Goal: Check status: Check status

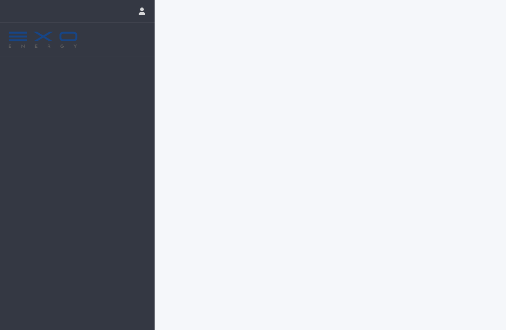
scroll to position [0, 0]
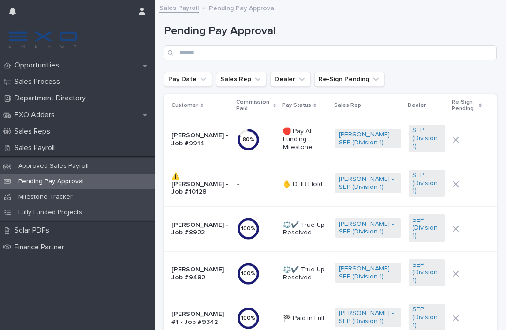
click at [120, 64] on div "Opportunities" at bounding box center [77, 65] width 155 height 16
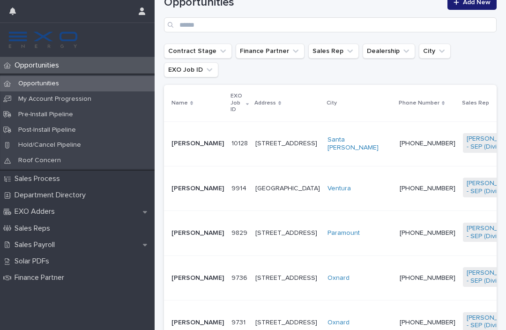
scroll to position [168, 0]
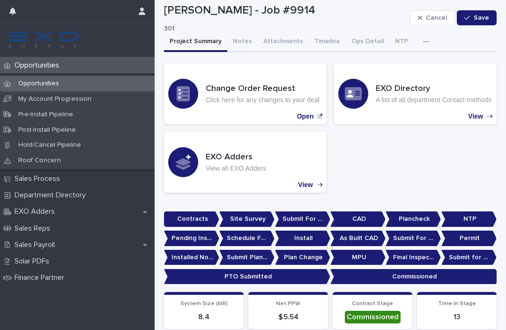
scroll to position [14, 0]
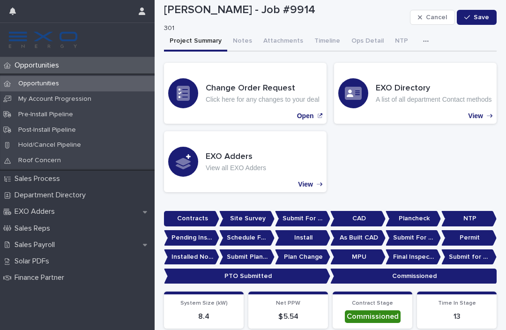
click at [247, 46] on button "Notes" at bounding box center [242, 42] width 30 height 20
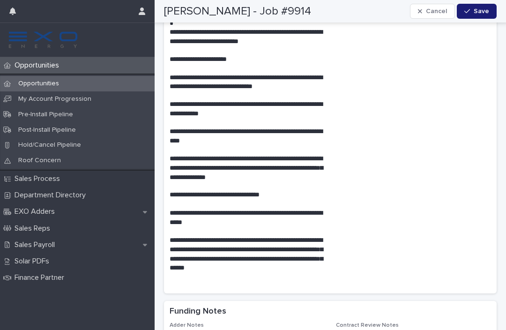
scroll to position [1905, 0]
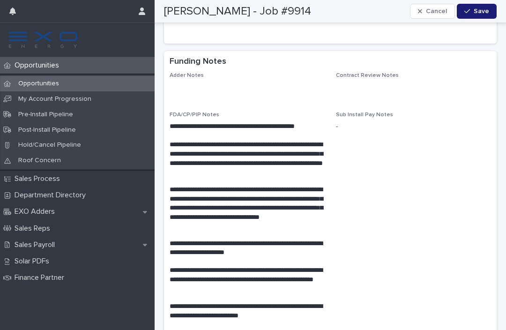
click at [85, 237] on div "Sales Payroll" at bounding box center [77, 245] width 155 height 16
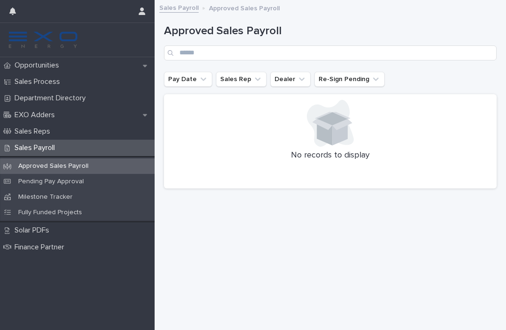
click at [97, 180] on div "Pending Pay Approval" at bounding box center [77, 181] width 155 height 15
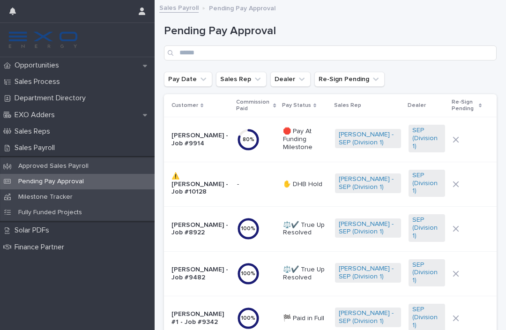
click at [308, 138] on p "🛑 Pay At Funding Milestone" at bounding box center [305, 138] width 45 height 23
